Goal: Information Seeking & Learning: Learn about a topic

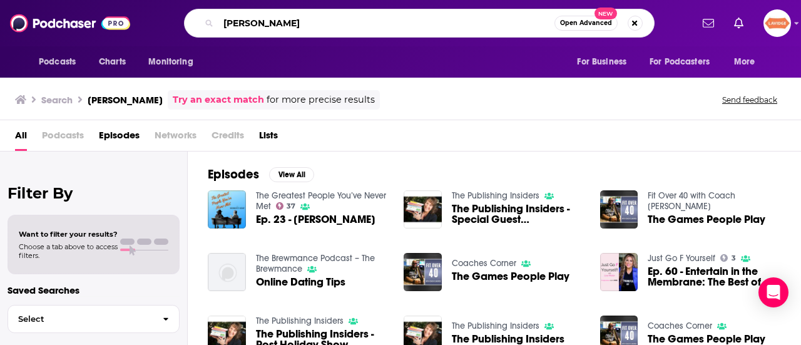
click at [323, 17] on input "laura holka" at bounding box center [386, 23] width 336 height 20
click at [324, 17] on input "laura holka" at bounding box center [386, 23] width 336 height 20
type input "martech podcast"
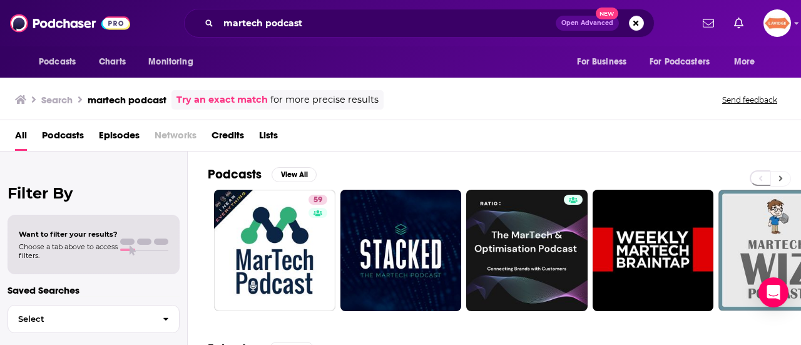
click at [776, 176] on button at bounding box center [781, 179] width 21 height 16
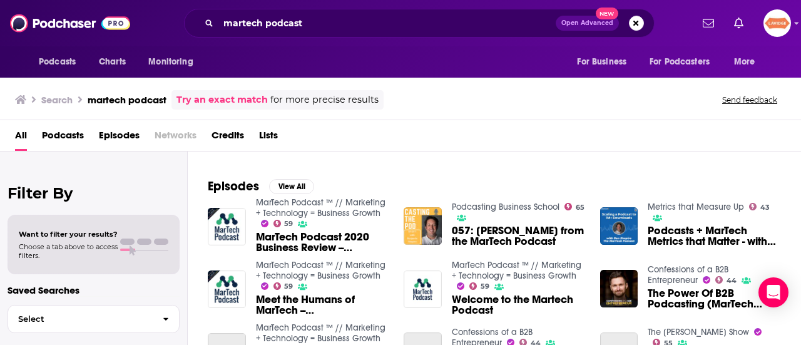
scroll to position [188, 0]
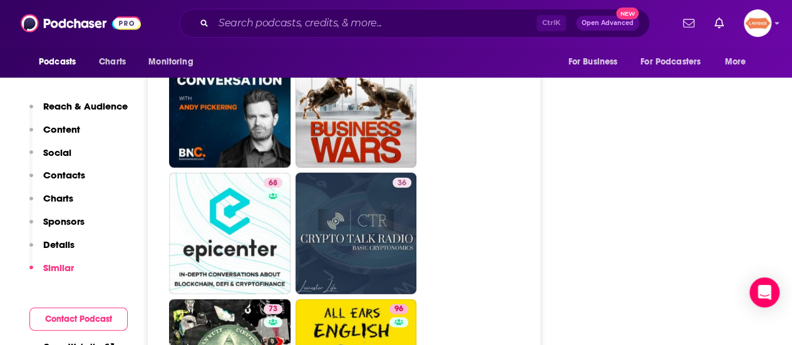
scroll to position [4006, 0]
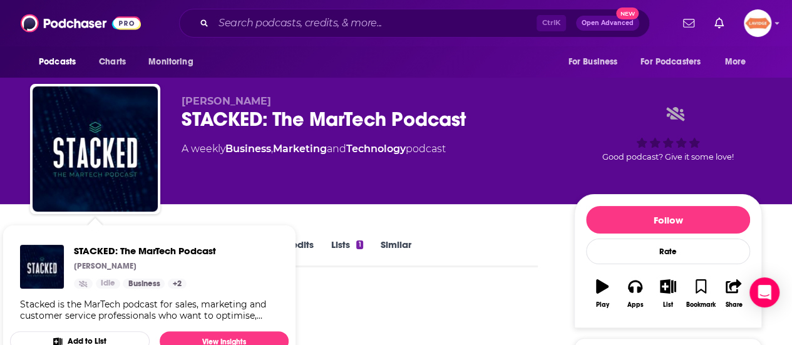
click at [26, 217] on span "STACKED: The MarTech Podcast Chris Higgins Idle Business + 2 Stacked is the Mar…" at bounding box center [150, 295] width 294 height 156
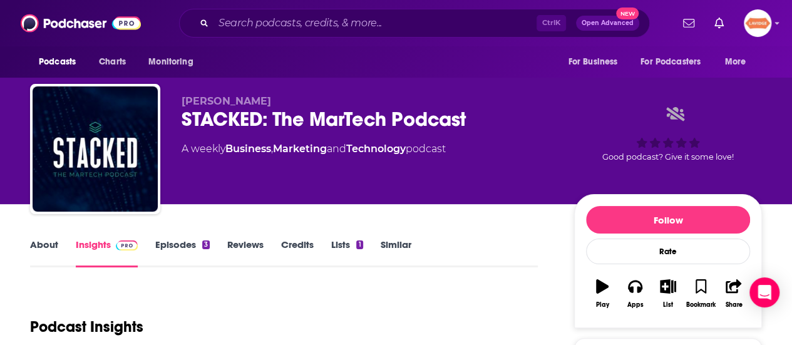
click at [50, 244] on link "About" at bounding box center [44, 252] width 28 height 29
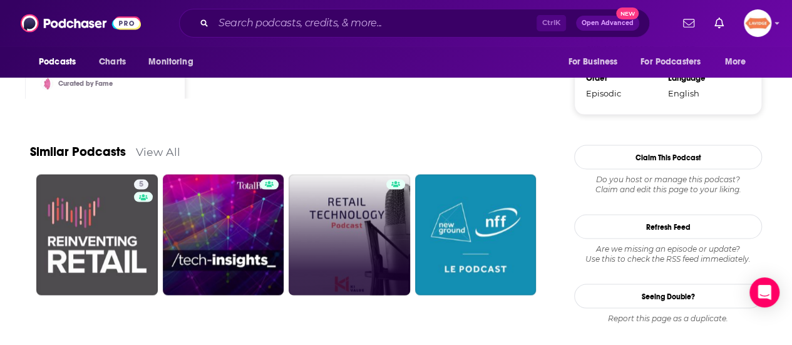
scroll to position [1199, 0]
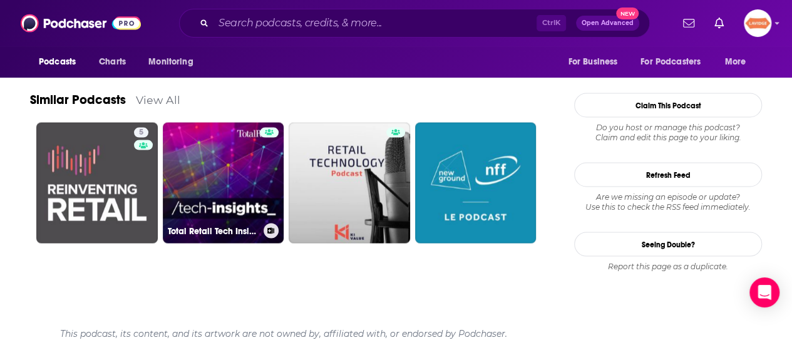
drag, startPoint x: 237, startPoint y: 187, endPoint x: 421, endPoint y: 271, distance: 202.3
click at [421, 271] on ul "5 Total Retail Tech Insights" at bounding box center [290, 200] width 509 height 155
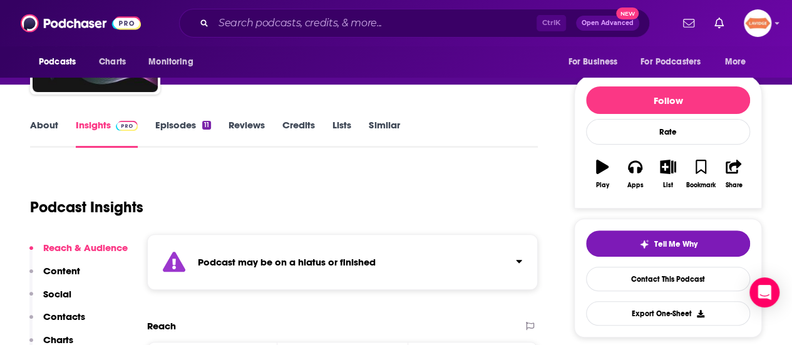
scroll to position [125, 0]
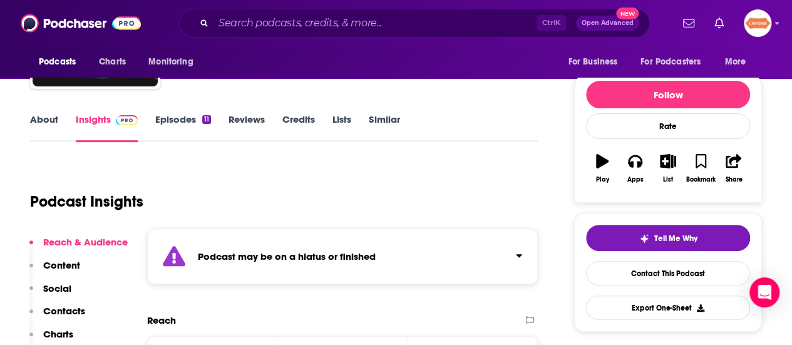
click at [30, 112] on div "About Insights Episodes 11 Reviews Credits Lists Similar" at bounding box center [284, 126] width 508 height 31
click at [41, 118] on link "About" at bounding box center [44, 127] width 28 height 29
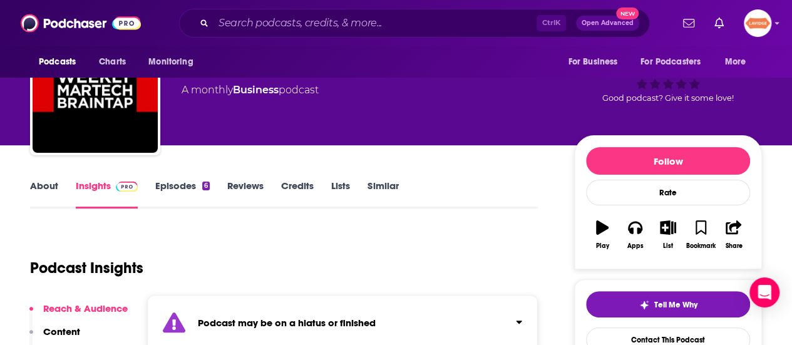
scroll to position [125, 0]
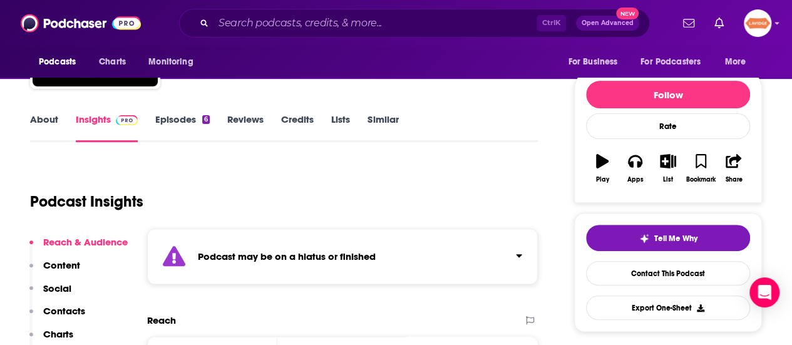
click at [53, 123] on link "About" at bounding box center [44, 127] width 28 height 29
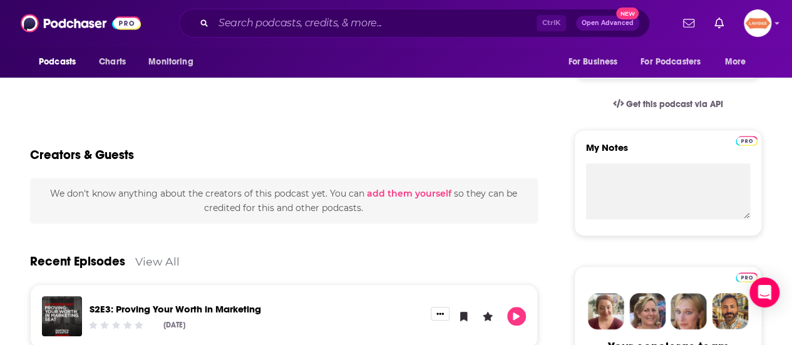
scroll to position [438, 0]
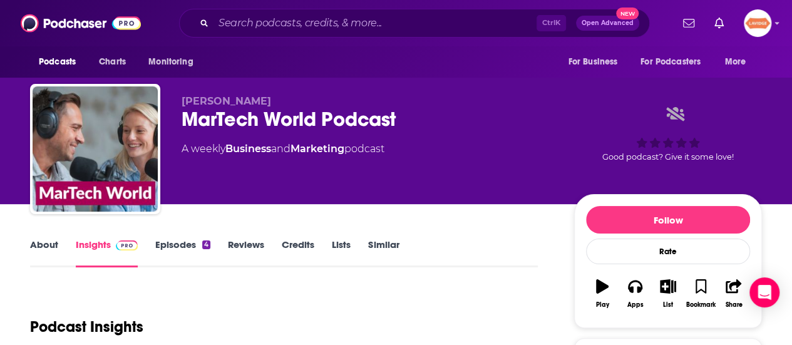
click at [44, 242] on link "About" at bounding box center [44, 252] width 28 height 29
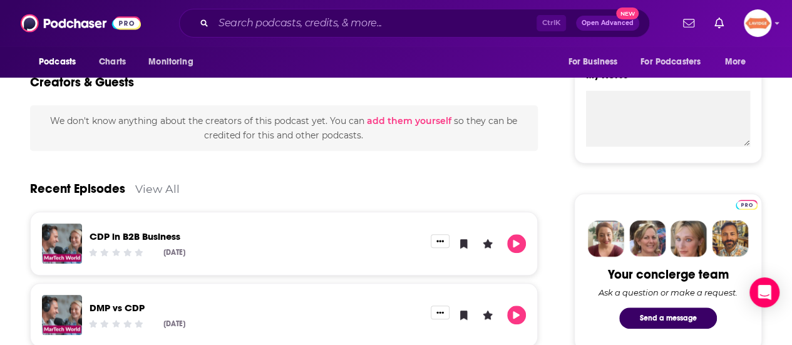
scroll to position [501, 0]
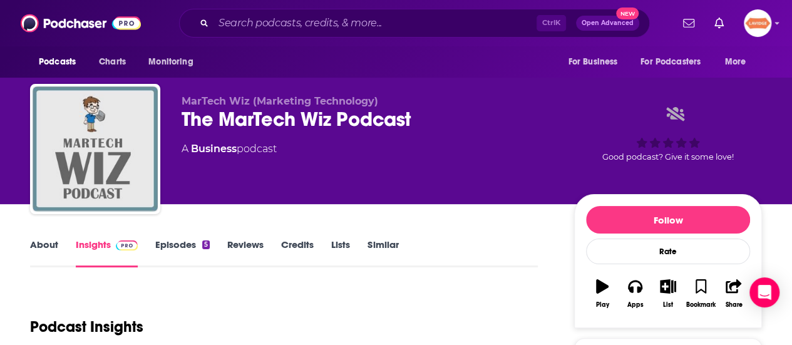
click at [43, 239] on link "About" at bounding box center [44, 252] width 28 height 29
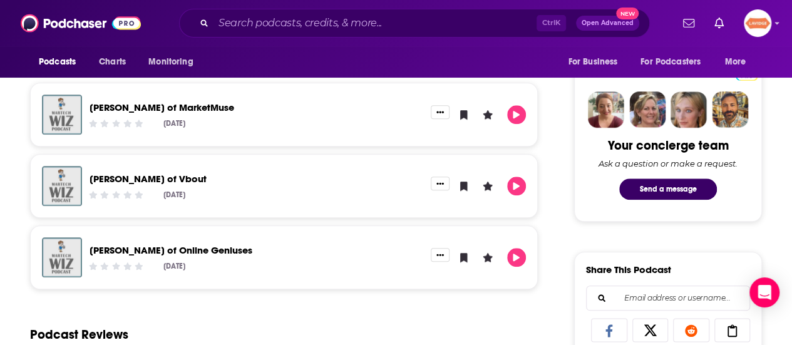
scroll to position [626, 0]
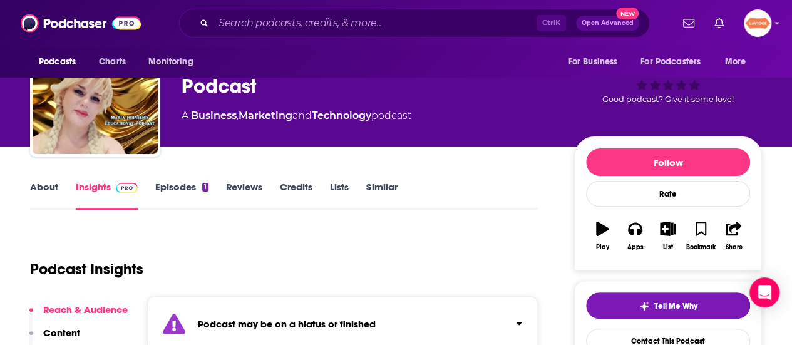
scroll to position [125, 0]
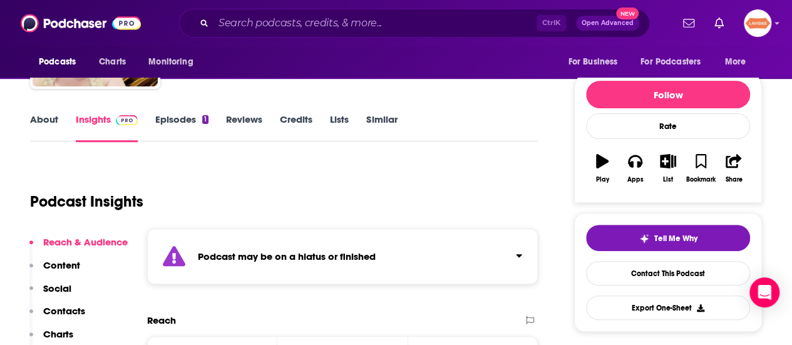
click at [43, 118] on link "About" at bounding box center [44, 127] width 28 height 29
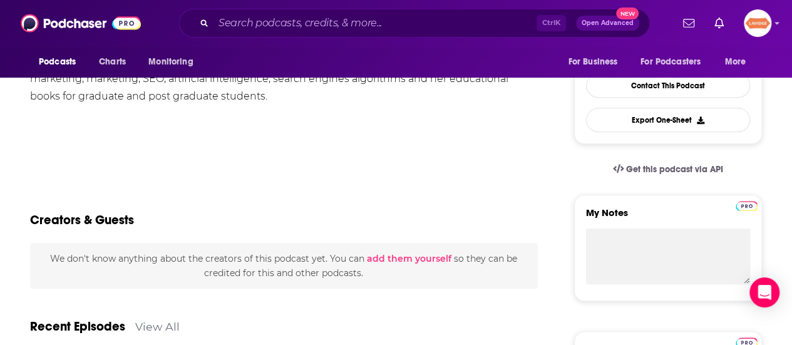
scroll to position [438, 0]
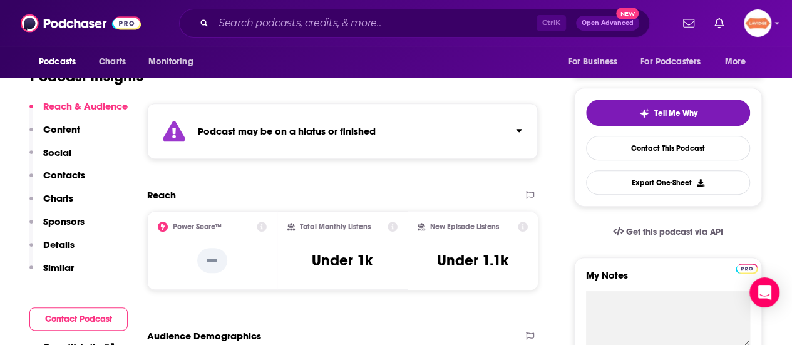
scroll to position [63, 0]
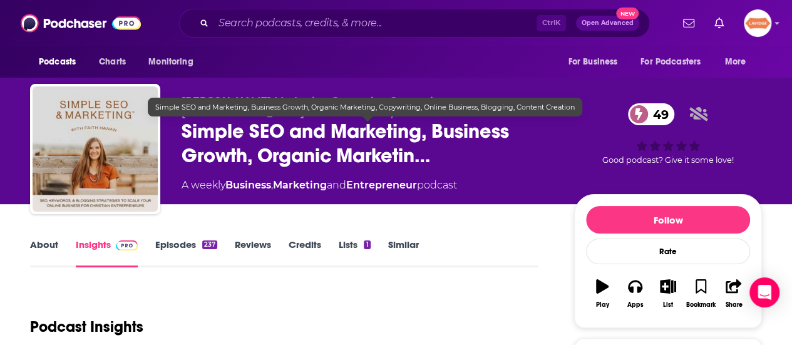
click at [250, 130] on span "Simple SEO and Marketing, Business Growth, Organic Marketin…" at bounding box center [368, 143] width 372 height 49
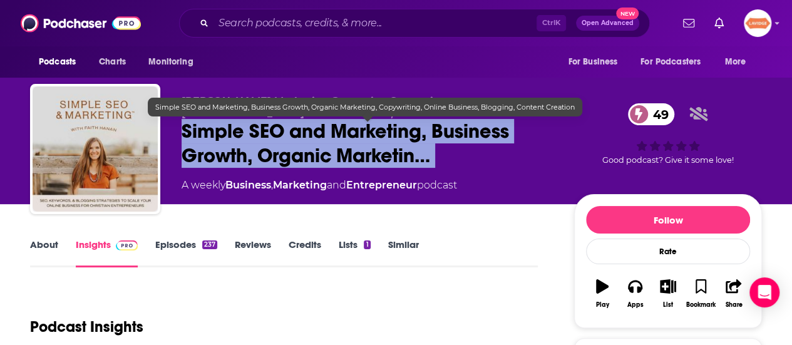
click at [250, 130] on span "Simple SEO and Marketing, Business Growth, Organic Marketin…" at bounding box center [368, 143] width 372 height 49
copy div "Simple SEO and Marketing, Business Growth, Organic Marketin… 49"
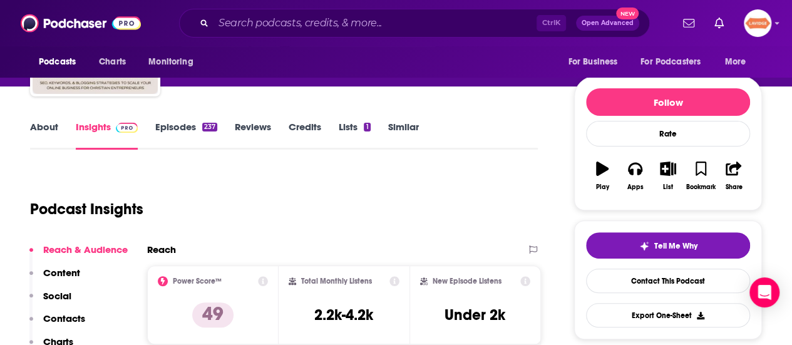
scroll to position [125, 0]
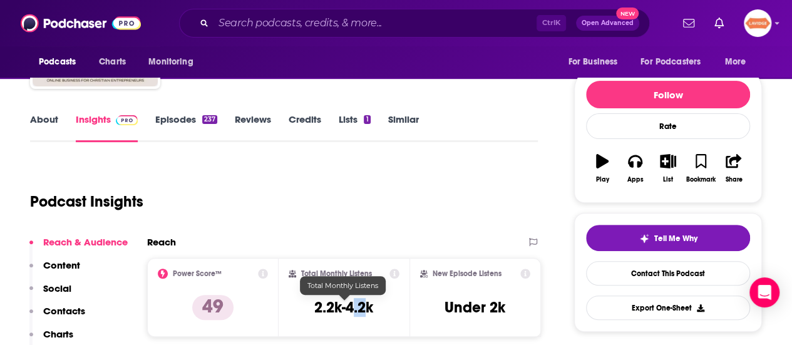
drag, startPoint x: 370, startPoint y: 313, endPoint x: 352, endPoint y: 313, distance: 18.2
click at [352, 313] on h3 "2.2k-4.2k" at bounding box center [343, 307] width 59 height 19
click at [342, 305] on h3 "2.2k-4.2k" at bounding box center [343, 307] width 59 height 19
drag, startPoint x: 347, startPoint y: 305, endPoint x: 373, endPoint y: 308, distance: 25.8
click at [377, 305] on div "Total Monthly Listens 2.2k-4.2k" at bounding box center [344, 298] width 111 height 58
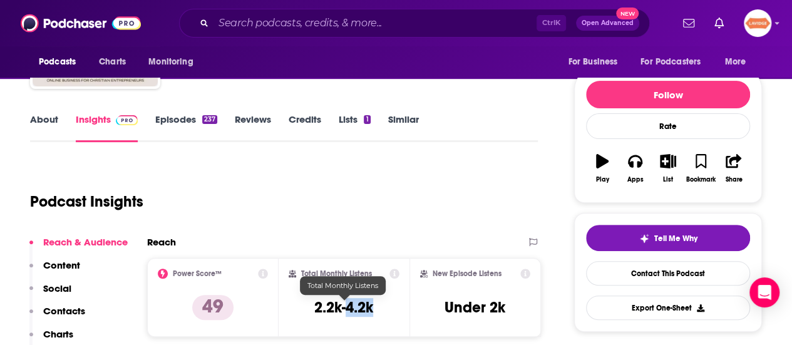
copy h3 "4.2k"
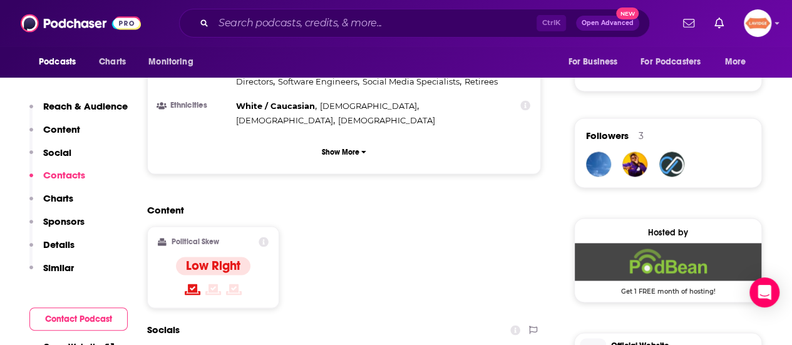
scroll to position [1002, 0]
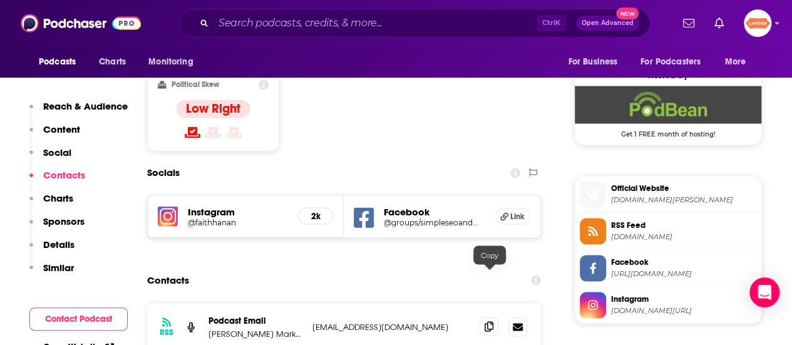
click at [495, 317] on span at bounding box center [488, 326] width 19 height 19
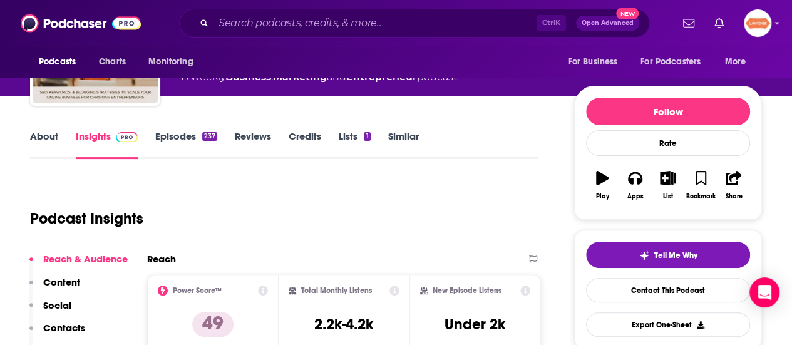
scroll to position [0, 0]
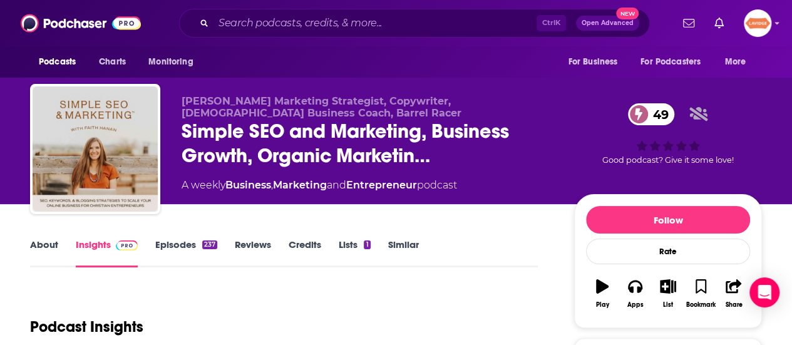
click at [56, 240] on link "About" at bounding box center [44, 252] width 28 height 29
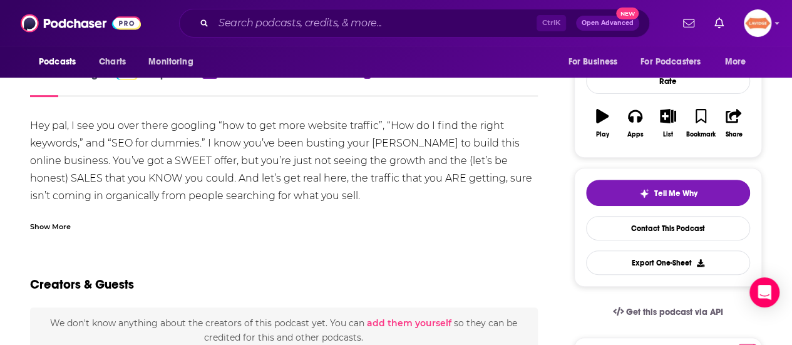
scroll to position [188, 0]
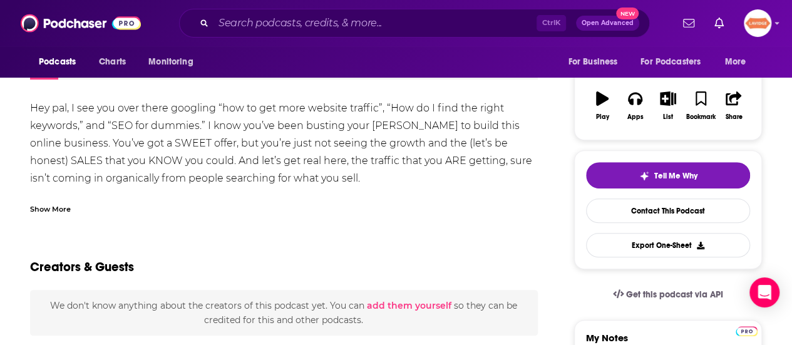
click at [125, 167] on div "Hey pal, I see you over there googling “how to get more website traffic”, “How …" at bounding box center [284, 345] width 508 height 491
click at [124, 167] on div "Hey pal, I see you over there googling “how to get more website traffic”, “How …" at bounding box center [284, 345] width 508 height 491
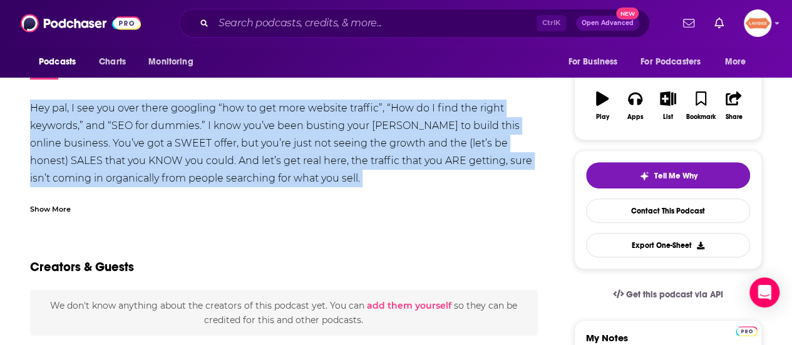
click at [124, 167] on div "Hey pal, I see you over there googling “how to get more website traffic”, “How …" at bounding box center [284, 345] width 508 height 491
copy div "Hey pal, I see you over there googling “how to get more website traffic”, “How …"
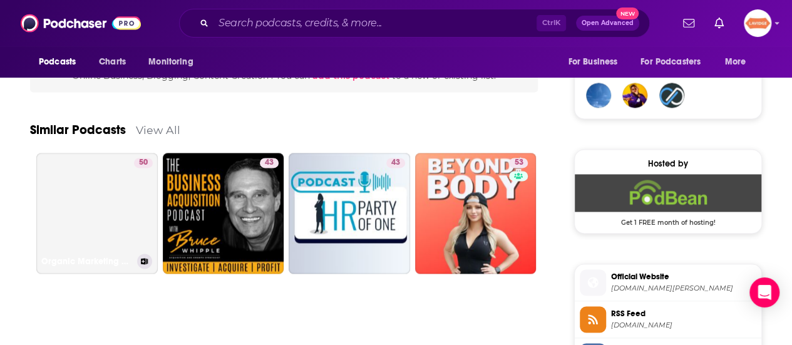
scroll to position [939, 0]
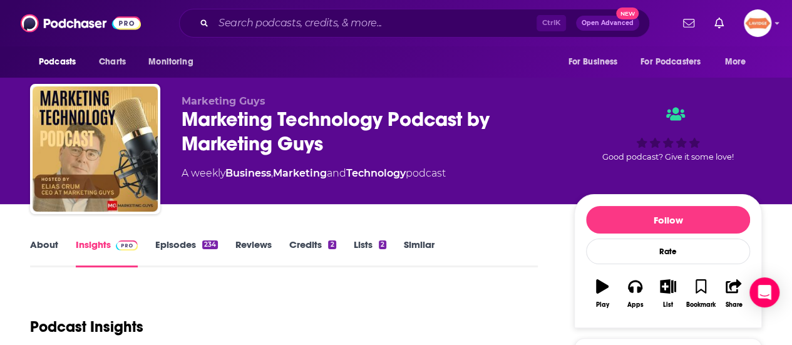
click at [212, 121] on div "Marketing Technology Podcast by Marketing Guys" at bounding box center [368, 131] width 372 height 49
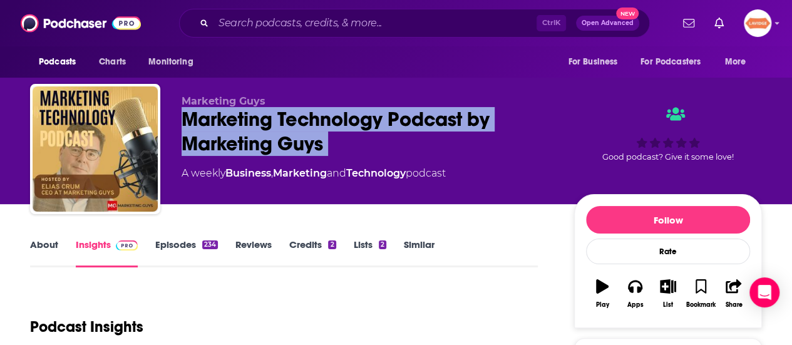
click at [211, 121] on div "Marketing Technology Podcast by Marketing Guys" at bounding box center [368, 131] width 372 height 49
copy div "Marketing Technology Podcast by Marketing Guys"
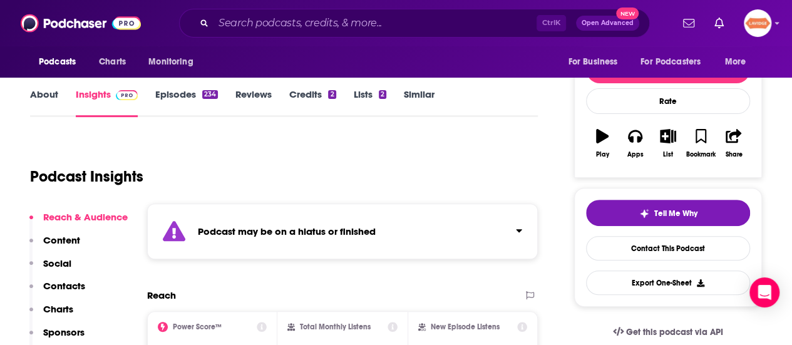
scroll to position [125, 0]
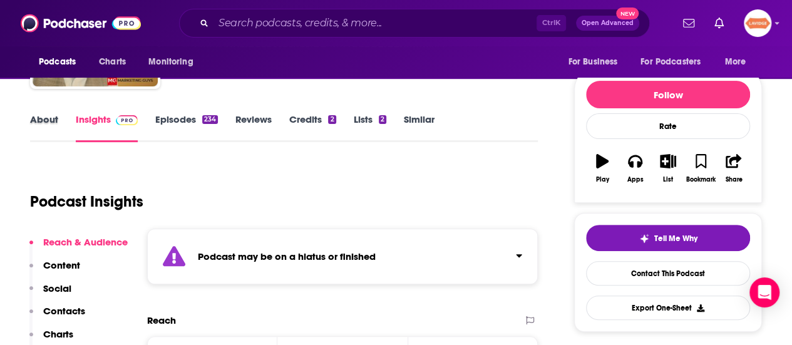
click at [65, 118] on div "About" at bounding box center [53, 127] width 46 height 29
click at [55, 120] on link "About" at bounding box center [44, 127] width 28 height 29
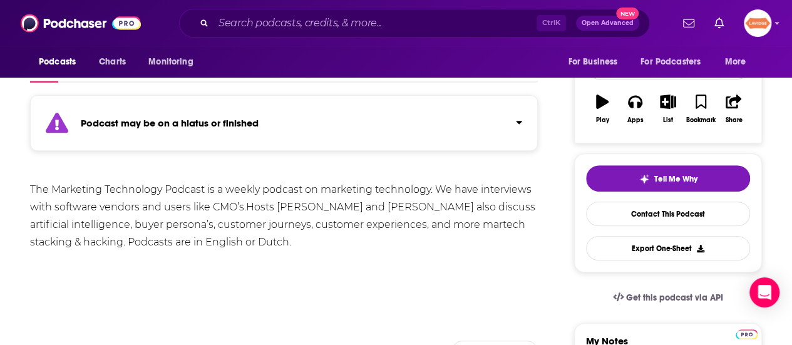
scroll to position [63, 0]
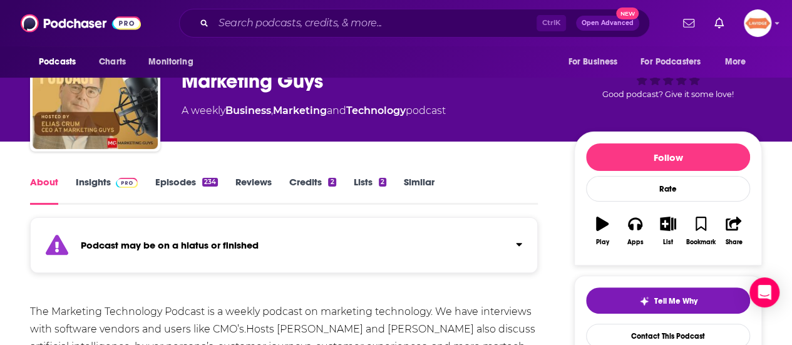
click at [100, 183] on link "Insights" at bounding box center [107, 190] width 62 height 29
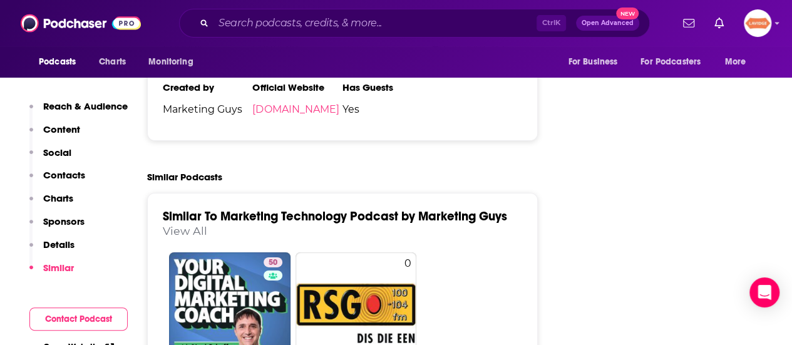
scroll to position [1753, 0]
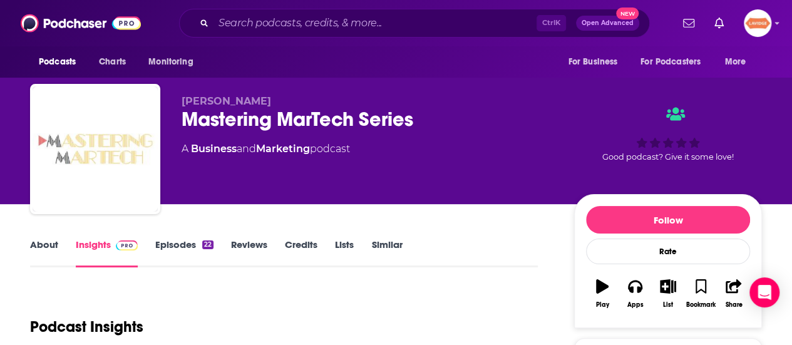
click at [39, 246] on link "About" at bounding box center [44, 252] width 28 height 29
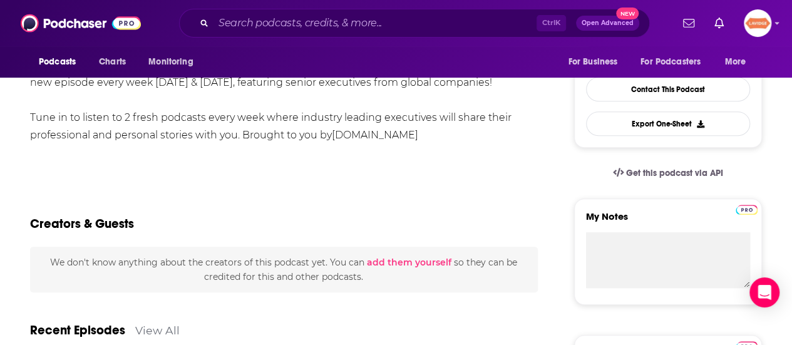
scroll to position [125, 0]
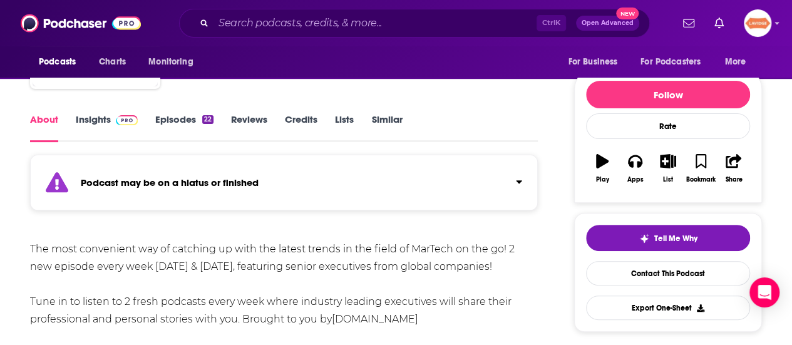
click at [98, 116] on link "Insights" at bounding box center [107, 127] width 62 height 29
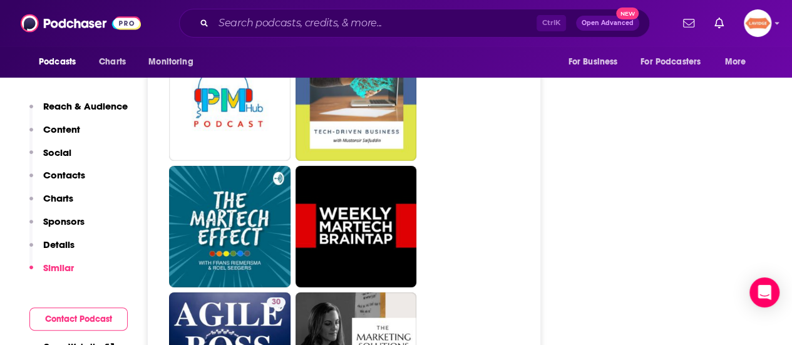
scroll to position [2003, 0]
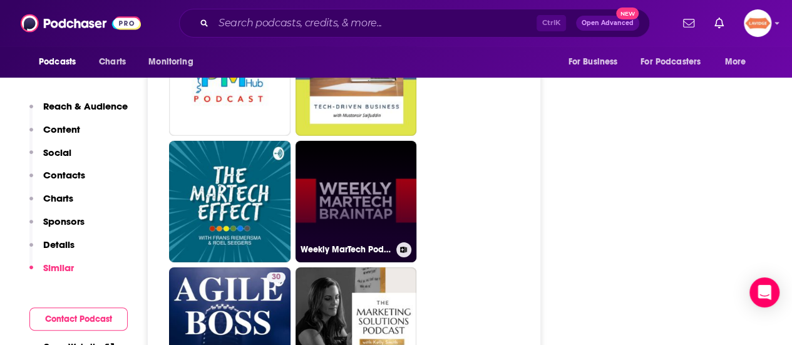
drag, startPoint x: 351, startPoint y: 140, endPoint x: 335, endPoint y: 185, distance: 47.7
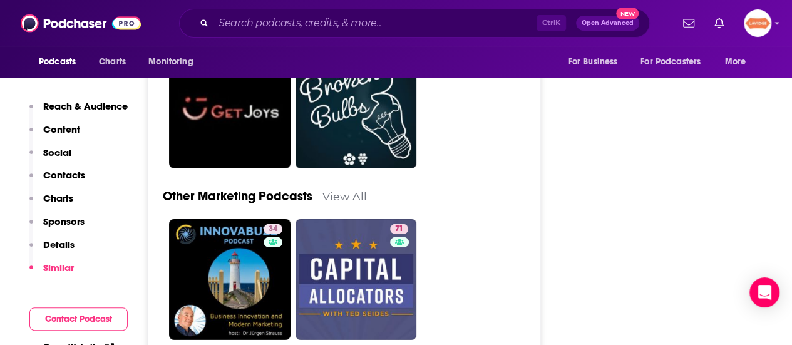
scroll to position [4194, 0]
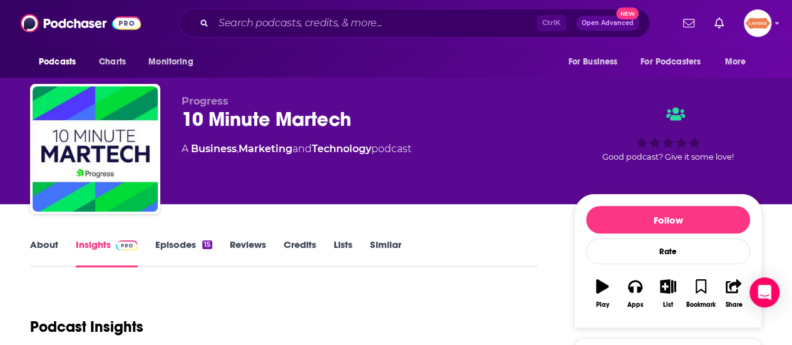
click at [53, 237] on div "About Insights Episodes 15 Reviews Credits Lists Similar" at bounding box center [284, 252] width 508 height 31
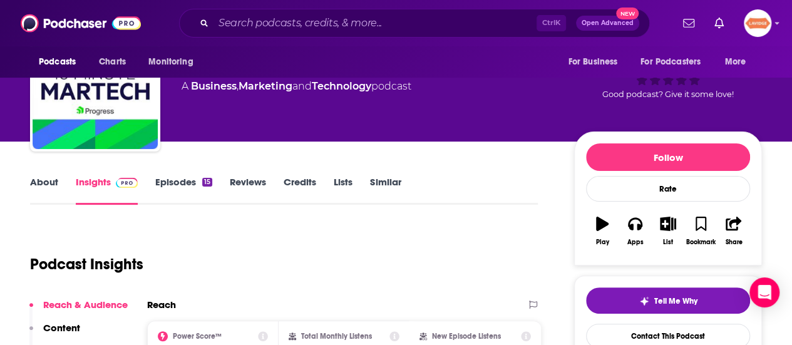
scroll to position [125, 0]
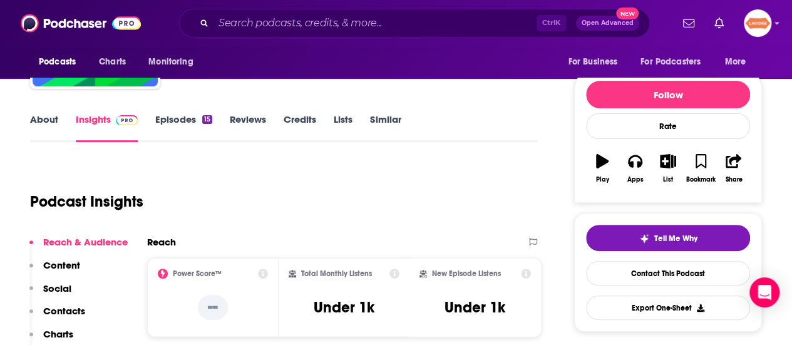
click at [44, 121] on link "About" at bounding box center [44, 127] width 28 height 29
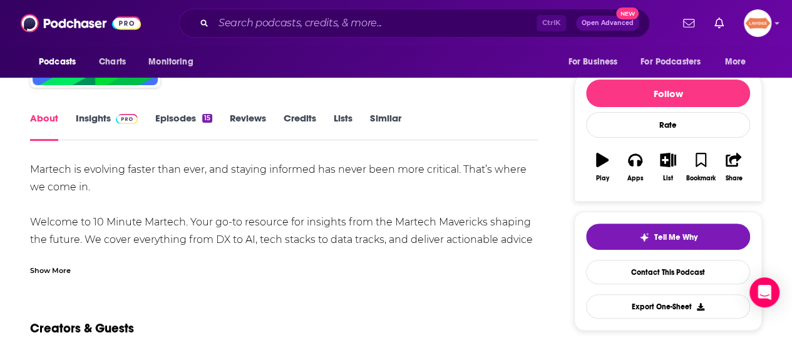
scroll to position [125, 0]
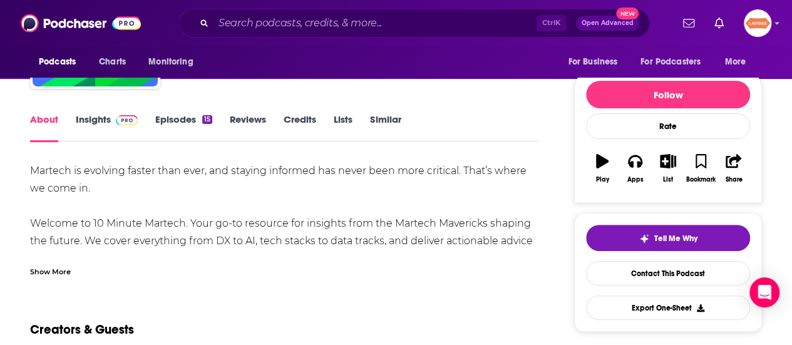
click at [56, 273] on div "Show More" at bounding box center [50, 271] width 41 height 12
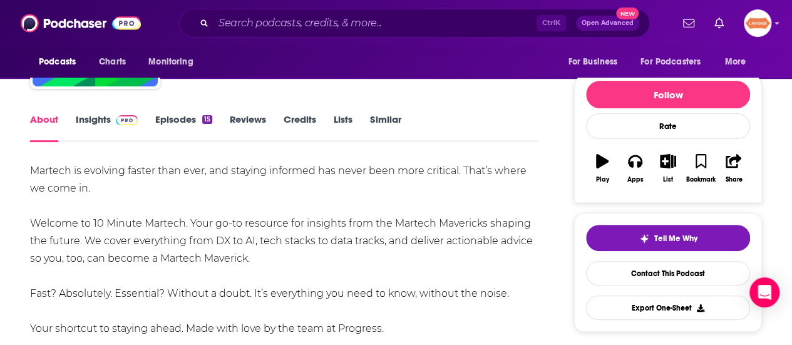
drag, startPoint x: 259, startPoint y: 259, endPoint x: 25, endPoint y: 173, distance: 249.5
copy div "Martech is evolving faster than ever, and staying informed has never been more …"
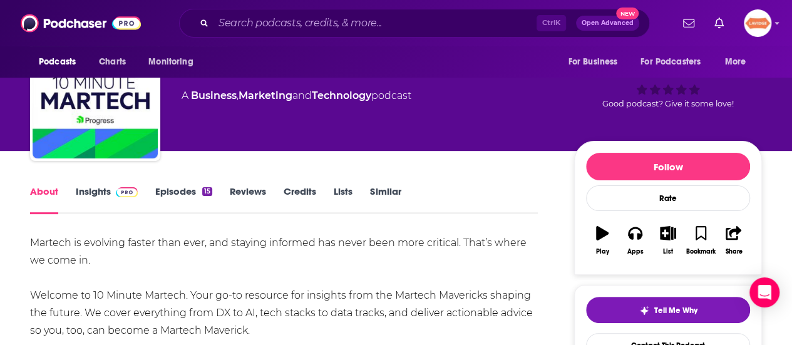
scroll to position [0, 0]
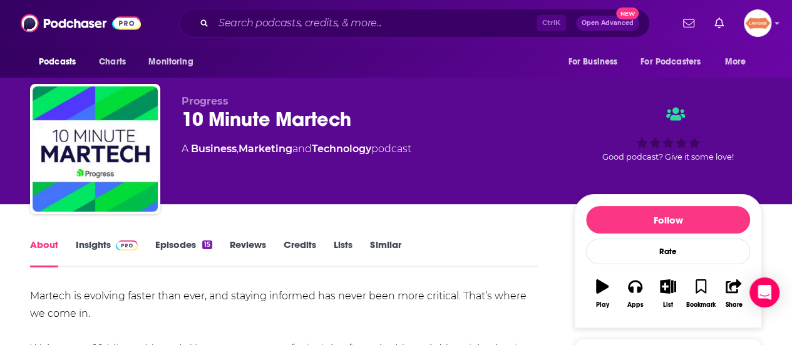
click at [279, 120] on div "10 Minute Martech" at bounding box center [368, 119] width 372 height 24
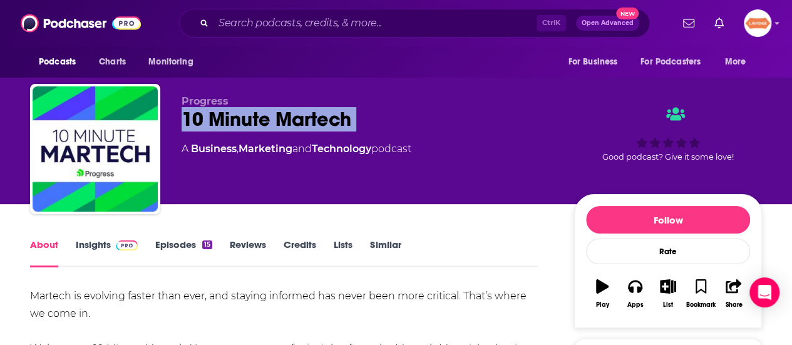
click at [279, 120] on div "10 Minute Martech" at bounding box center [368, 119] width 372 height 24
copy div "10 Minute Martech"
click at [105, 247] on link "Insights" at bounding box center [107, 252] width 62 height 29
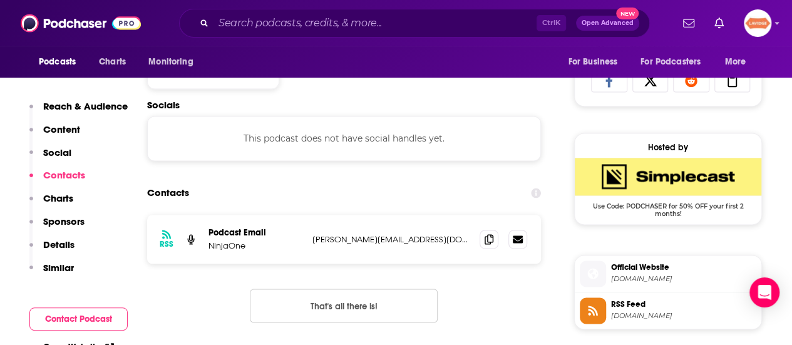
scroll to position [876, 0]
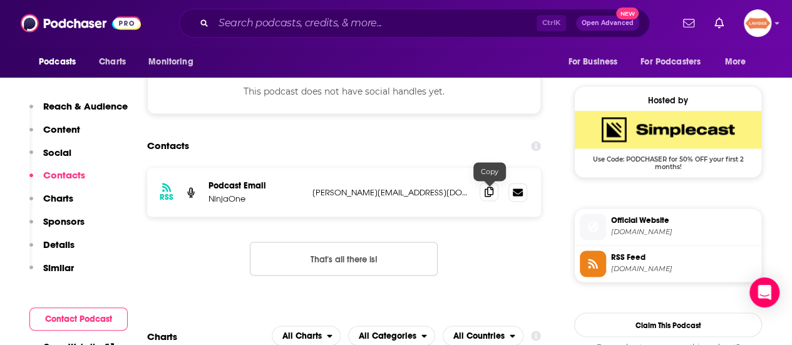
click at [485, 200] on span at bounding box center [488, 191] width 19 height 19
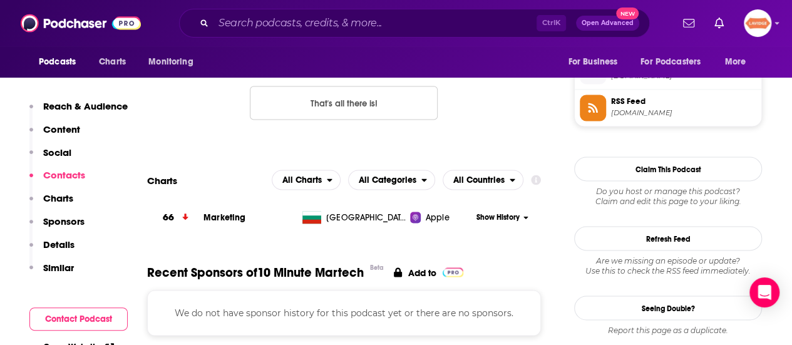
scroll to position [1064, 0]
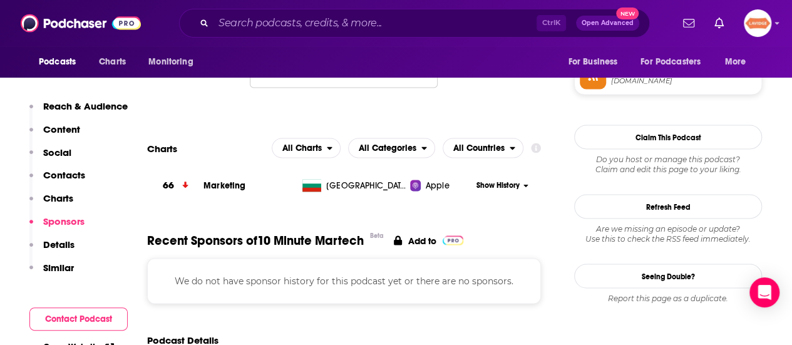
click at [467, 108] on div "RSS Podcast Email NinjaOne jon@caspianstudios.com jon@caspianstudios.com That's…" at bounding box center [344, 44] width 394 height 128
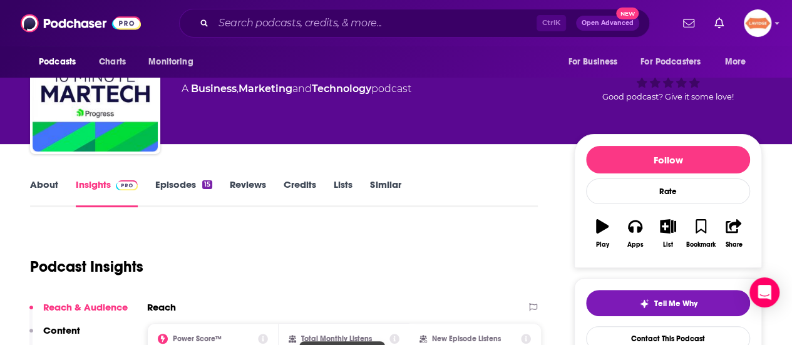
scroll to position [0, 0]
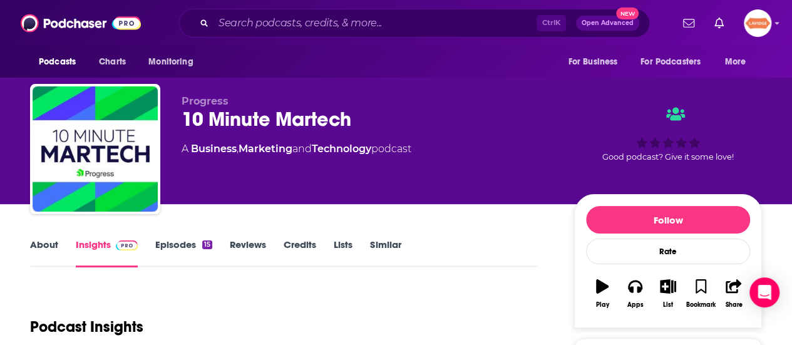
click at [50, 254] on link "About" at bounding box center [44, 252] width 28 height 29
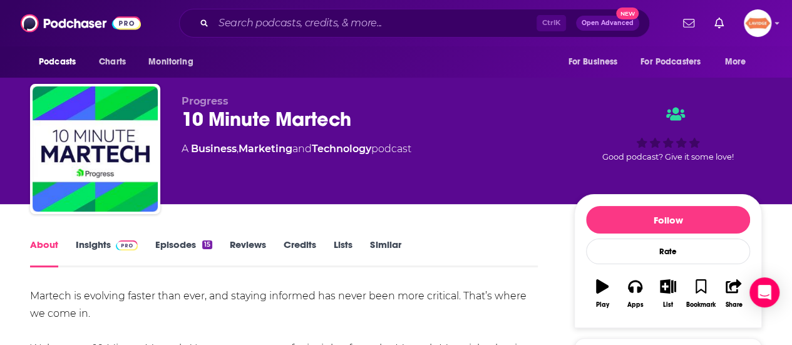
click at [106, 245] on link "Insights" at bounding box center [107, 252] width 62 height 29
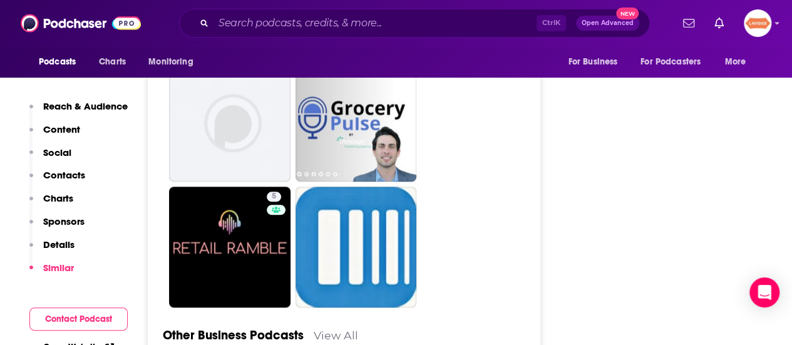
scroll to position [3005, 0]
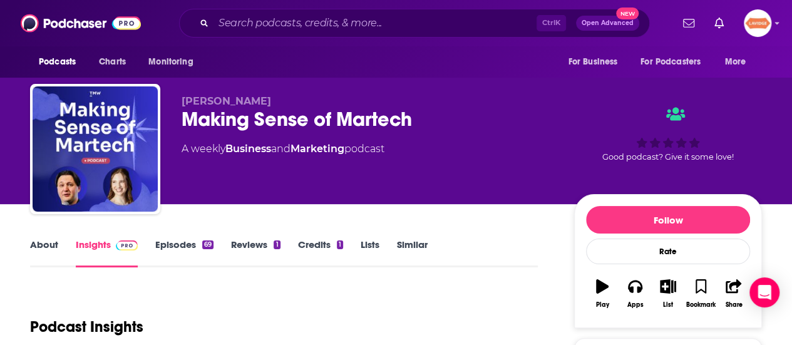
scroll to position [125, 0]
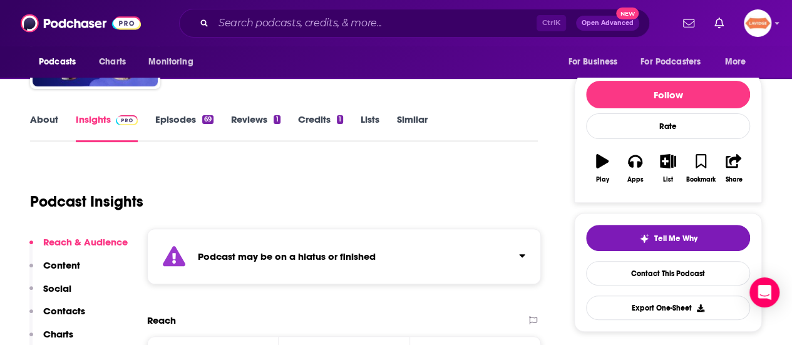
click at [51, 113] on div "About Insights Episodes 69 Reviews 1 Credits 1 Lists Similar" at bounding box center [284, 126] width 508 height 31
click at [53, 113] on link "About" at bounding box center [44, 127] width 28 height 29
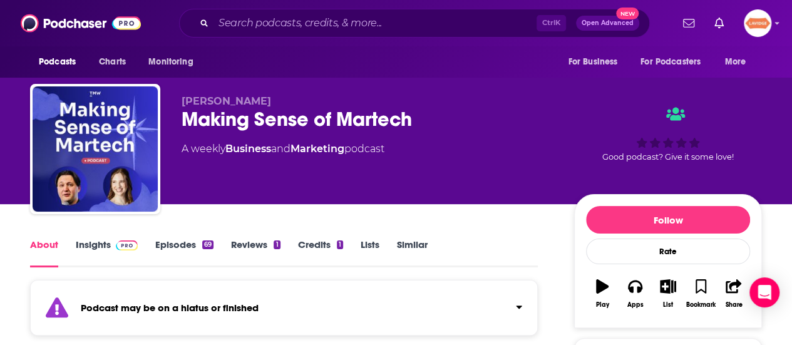
click at [89, 238] on link "Insights" at bounding box center [107, 252] width 62 height 29
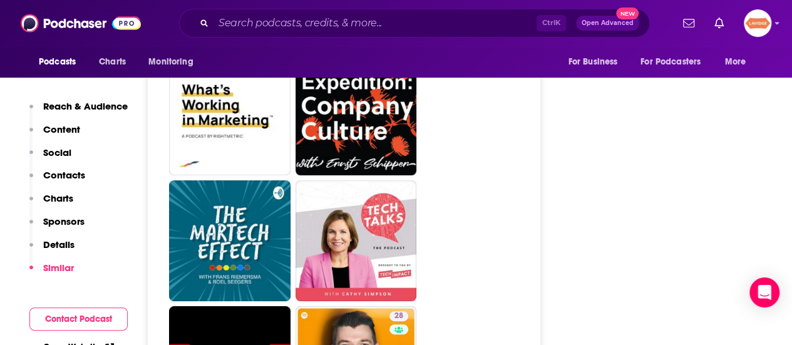
scroll to position [2379, 0]
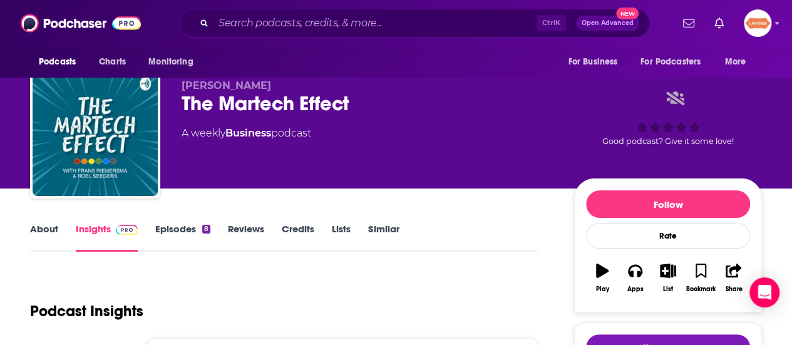
scroll to position [125, 0]
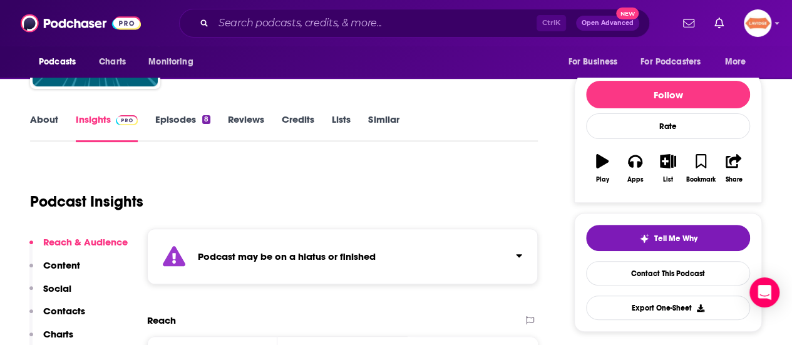
click at [45, 112] on div "About Insights Episodes 8 Reviews Credits Lists Similar" at bounding box center [284, 126] width 508 height 31
click at [49, 121] on link "About" at bounding box center [44, 127] width 28 height 29
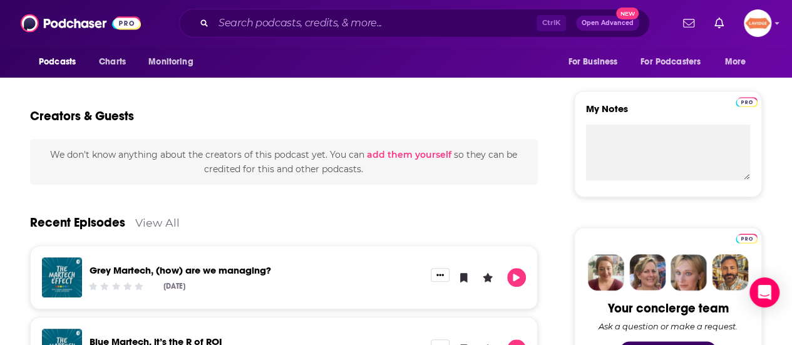
scroll to position [501, 0]
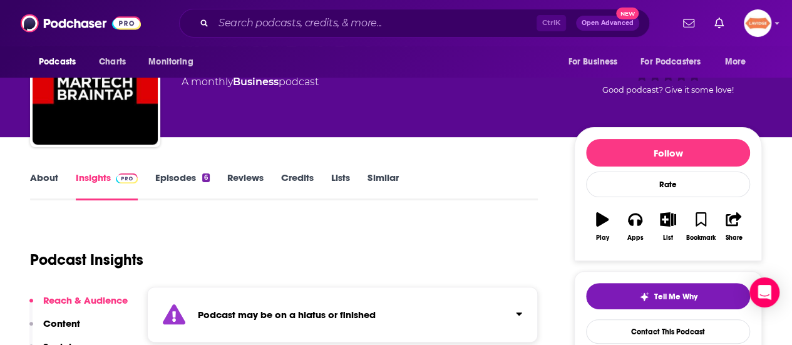
scroll to position [63, 0]
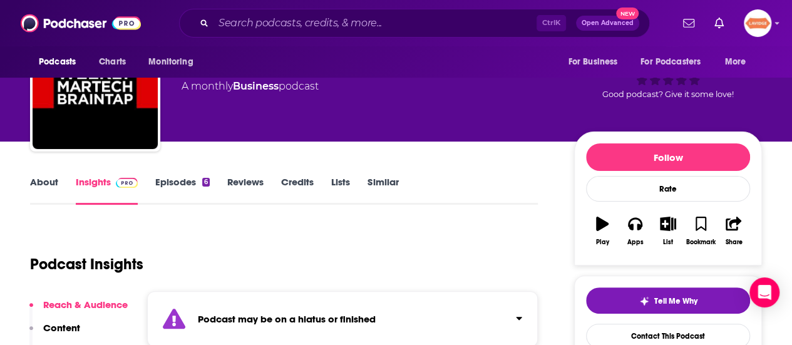
click at [49, 177] on link "About" at bounding box center [44, 190] width 28 height 29
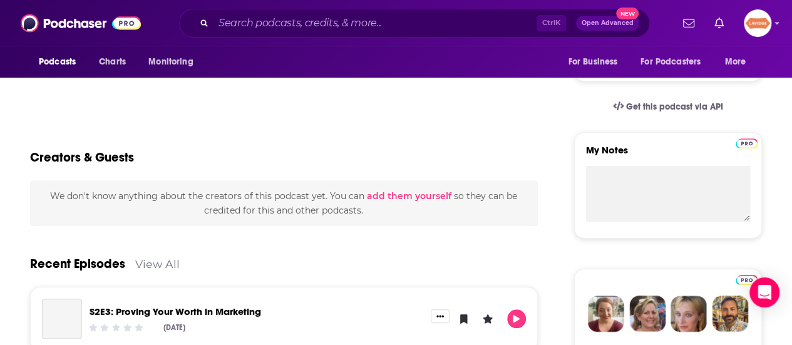
scroll to position [438, 0]
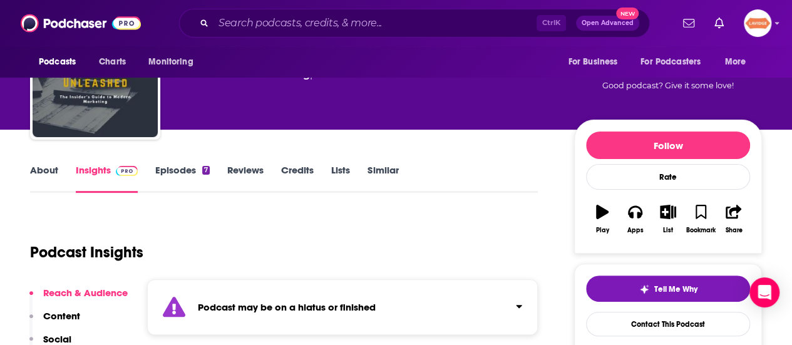
scroll to position [125, 0]
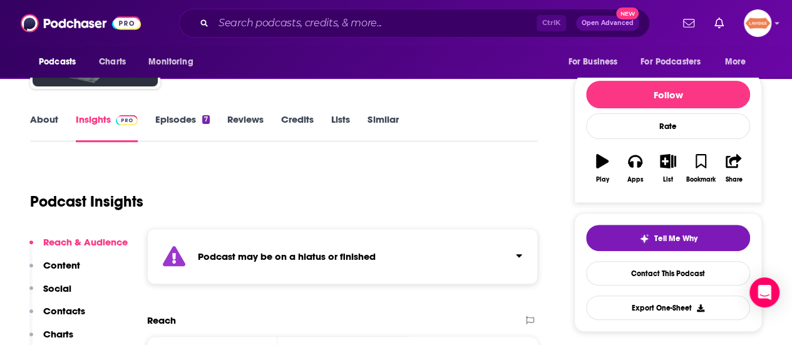
click at [47, 113] on link "About" at bounding box center [44, 127] width 28 height 29
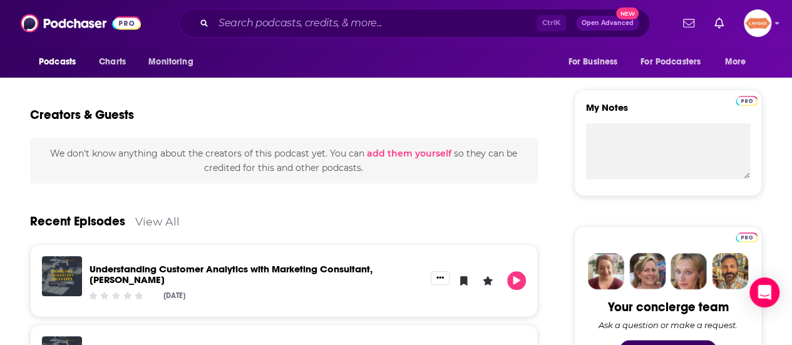
scroll to position [438, 0]
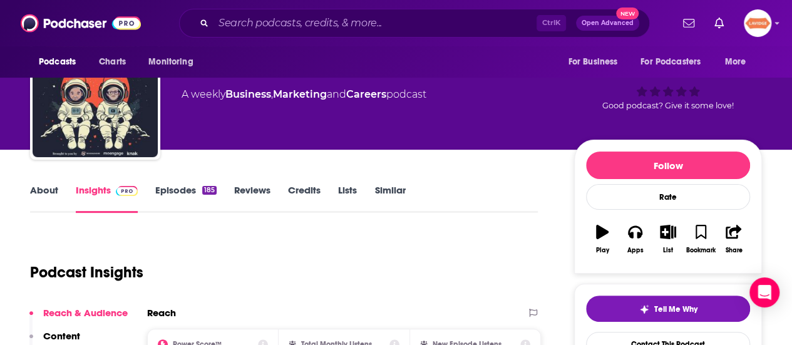
scroll to position [125, 0]
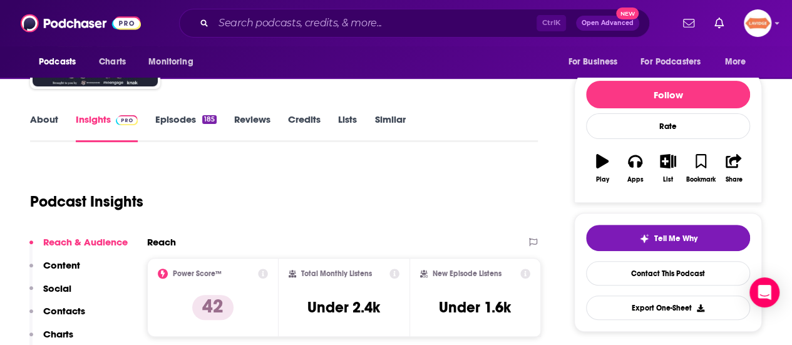
click at [49, 116] on link "About" at bounding box center [44, 127] width 28 height 29
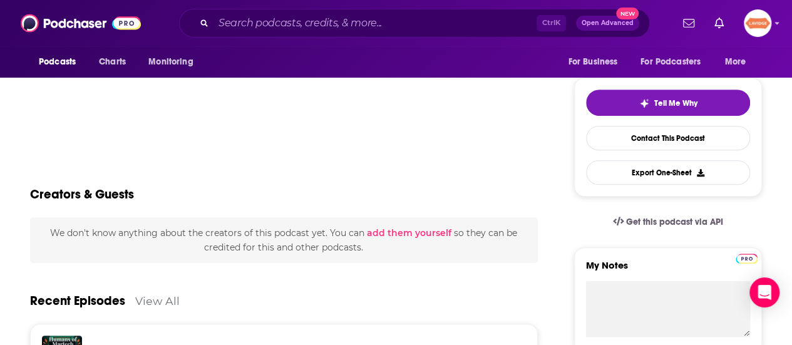
scroll to position [63, 0]
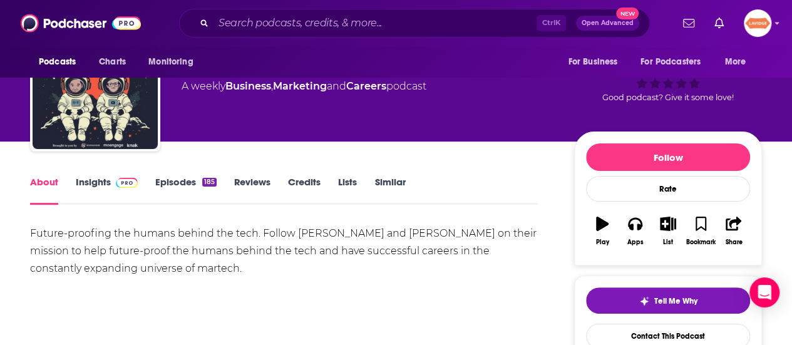
click at [233, 232] on div "Future-proofing the humans behind the tech. Follow [PERSON_NAME] and [PERSON_NA…" at bounding box center [284, 251] width 508 height 53
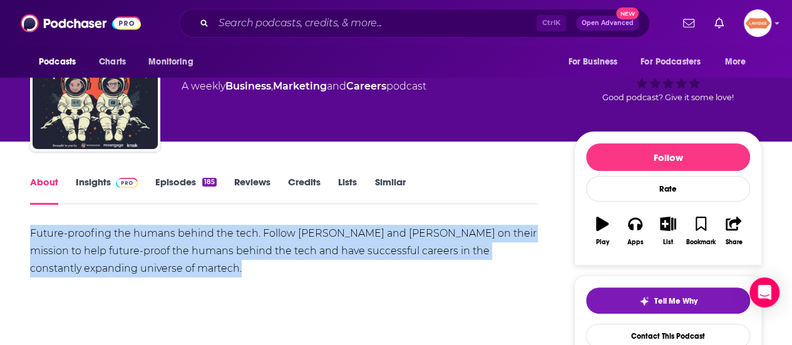
click at [233, 232] on div "Future-proofing the humans behind the tech. Follow [PERSON_NAME] and [PERSON_NA…" at bounding box center [284, 251] width 508 height 53
copy div "Future-proofing the humans behind the tech. Follow [PERSON_NAME] and [PERSON_NA…"
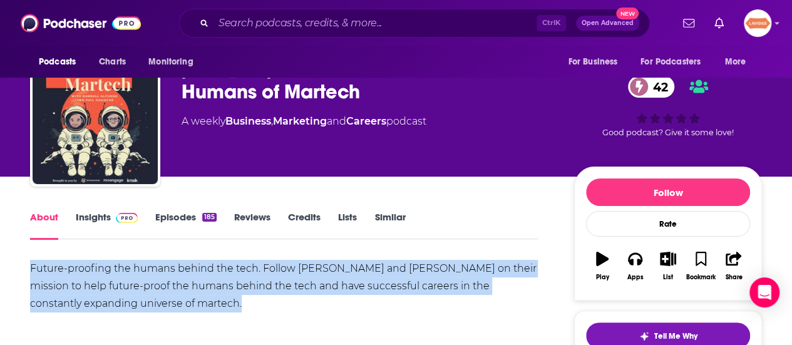
scroll to position [0, 0]
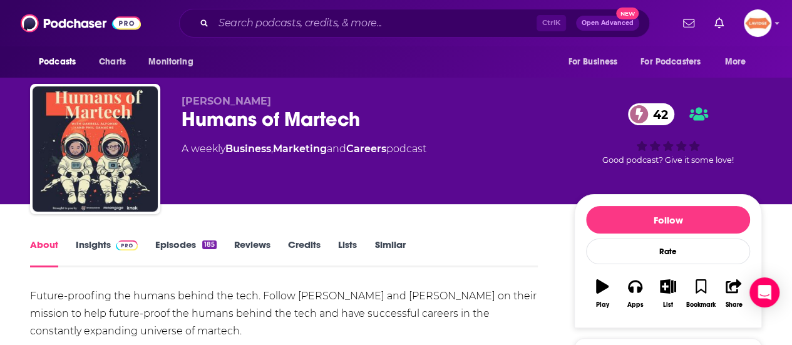
click at [263, 110] on div "Humans of Martech 42" at bounding box center [368, 119] width 372 height 24
click at [264, 112] on div "Humans of Martech 42" at bounding box center [368, 119] width 372 height 24
click at [263, 121] on div "Humans of Martech 42" at bounding box center [368, 119] width 372 height 24
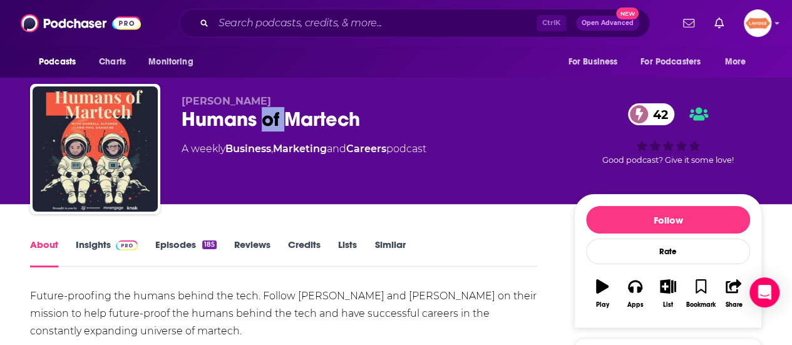
click at [263, 121] on div "Humans of Martech 42" at bounding box center [368, 119] width 372 height 24
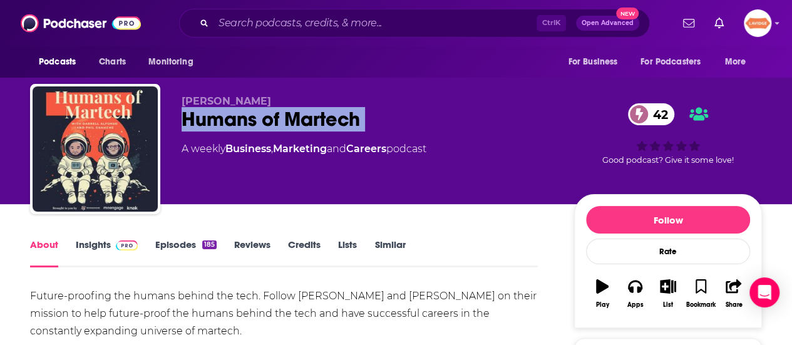
click at [262, 121] on div "Humans of Martech 42" at bounding box center [368, 119] width 372 height 24
copy div "Humans of Martech 42"
click at [102, 249] on link "Insights" at bounding box center [107, 252] width 62 height 29
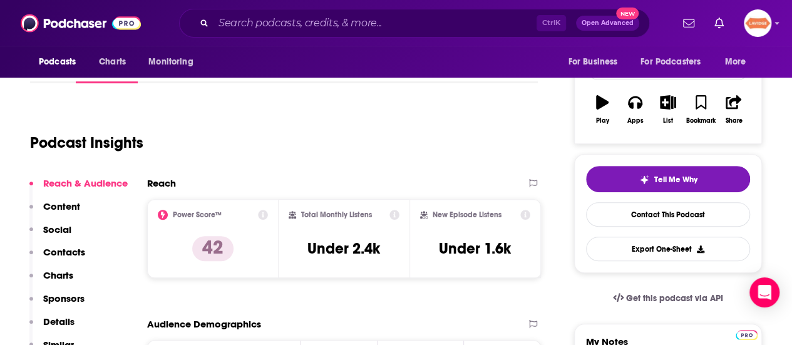
scroll to position [188, 0]
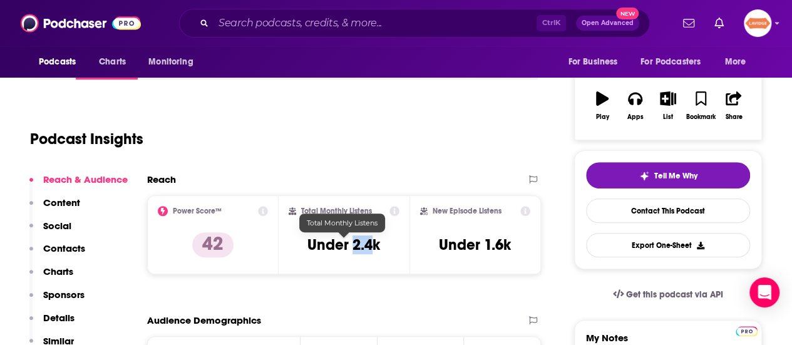
drag, startPoint x: 351, startPoint y: 247, endPoint x: 377, endPoint y: 245, distance: 26.4
click at [377, 245] on h3 "Under 2.4k" at bounding box center [343, 244] width 73 height 19
drag, startPoint x: 376, startPoint y: 253, endPoint x: 349, endPoint y: 249, distance: 26.7
click at [349, 249] on div "Total Monthly Listens Under 2.4k" at bounding box center [344, 235] width 111 height 58
copy h3 "2.4k"
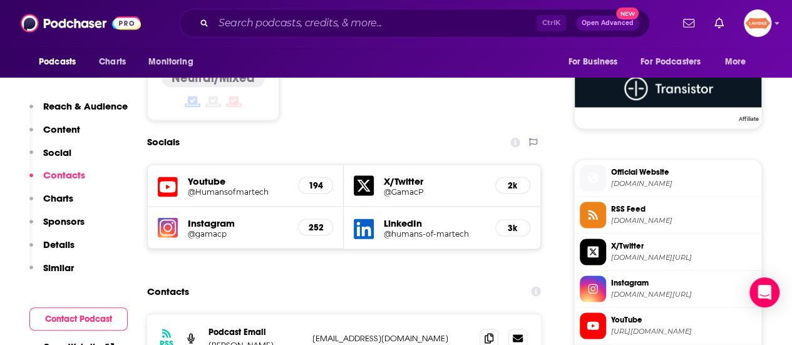
scroll to position [1127, 0]
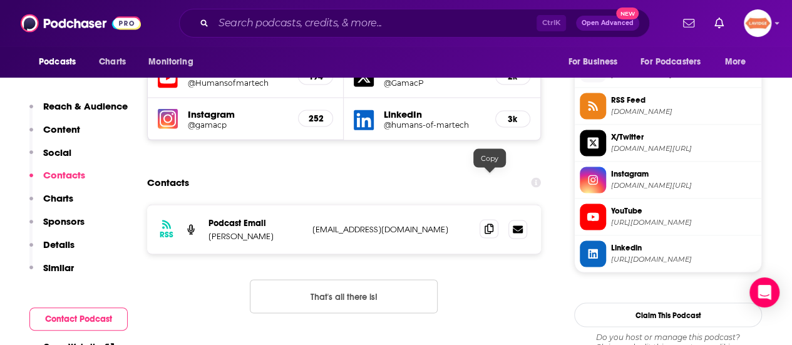
click at [485, 223] on icon at bounding box center [489, 228] width 9 height 10
